Goal: Browse casually: Explore the website without a specific task or goal

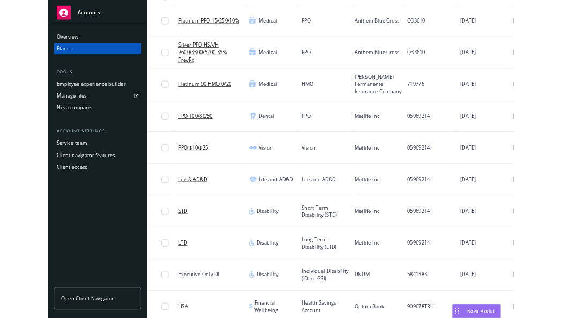
scroll to position [63, 0]
